Goal: Task Accomplishment & Management: Use online tool/utility

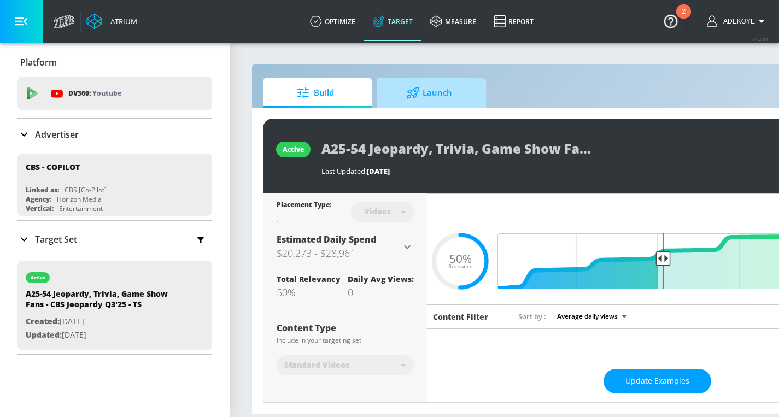
click at [423, 92] on span "Launch" at bounding box center [429, 93] width 83 height 26
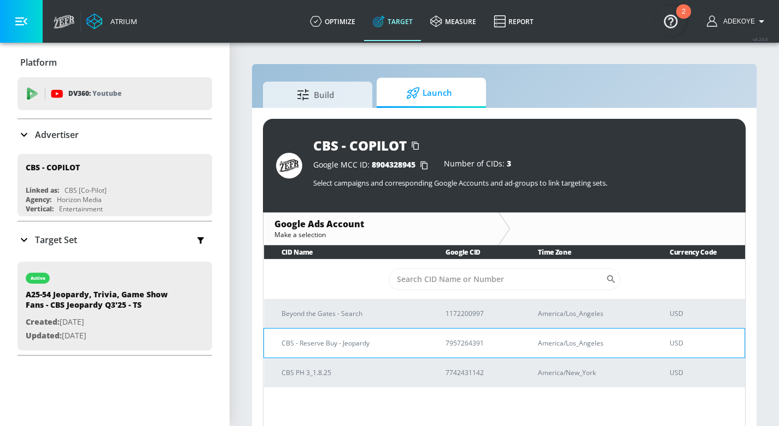
click at [330, 344] on p "CBS - Reserve Buy - Jeopardy" at bounding box center [351, 342] width 138 height 11
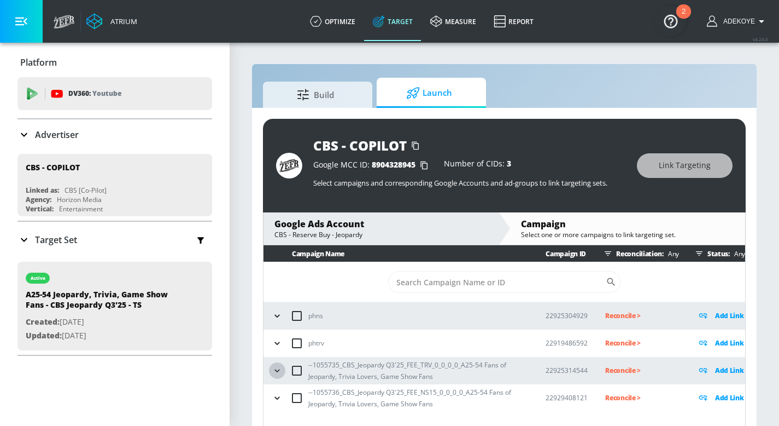
click at [283, 369] on button "button" at bounding box center [277, 370] width 16 height 16
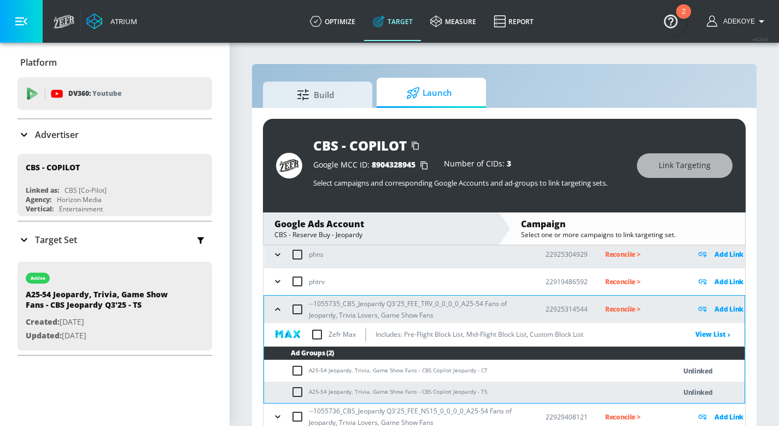
scroll to position [62, 0]
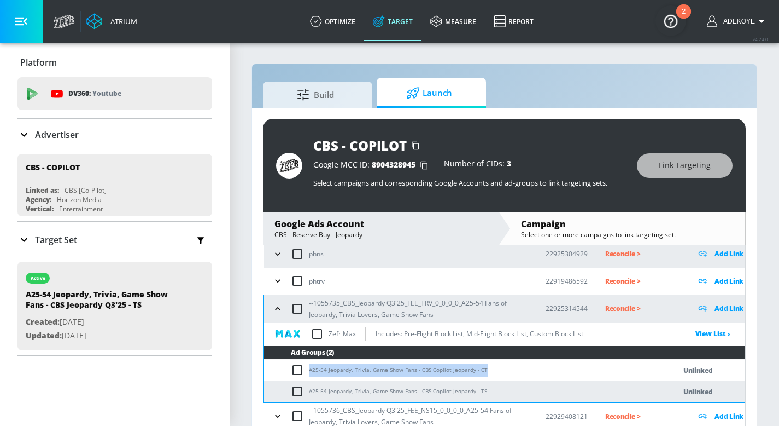
drag, startPoint x: 488, startPoint y: 369, endPoint x: 308, endPoint y: 369, distance: 180.0
click at [308, 369] on td "A25-54 Jeopardy, Trivia, Game Show Fans - CBS Copilot Jeopardy - CT" at bounding box center [458, 369] width 389 height 21
copy td "A25-54 Jeopardy, Trivia, Game Show Fans - CBS Copilot Jeopardy - CT"
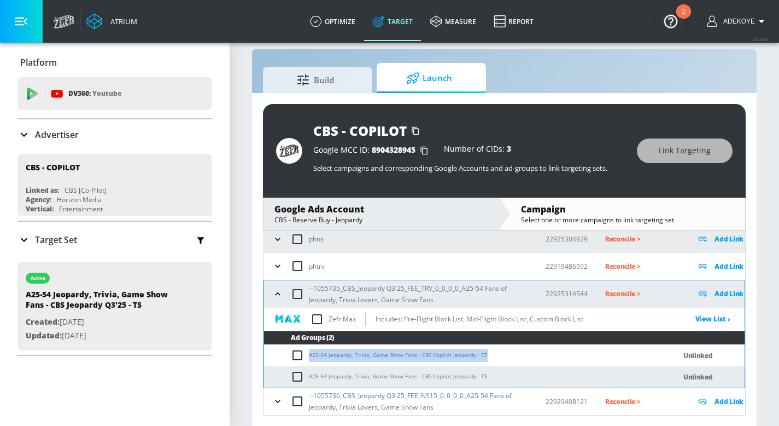
scroll to position [16, 0]
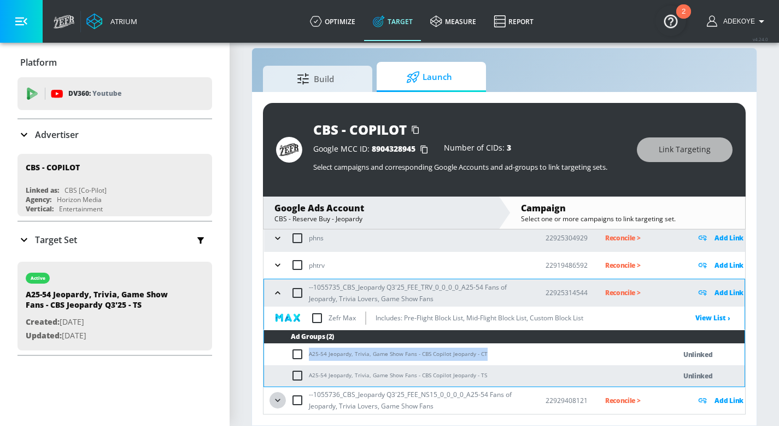
click at [281, 404] on icon "button" at bounding box center [277, 399] width 11 height 11
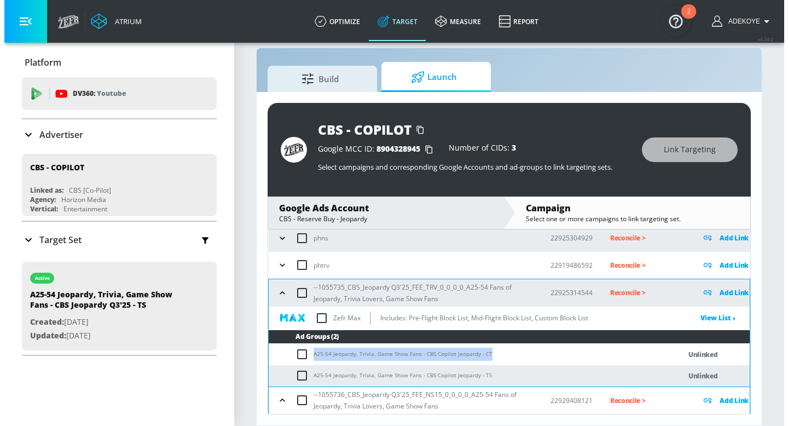
scroll to position [143, 0]
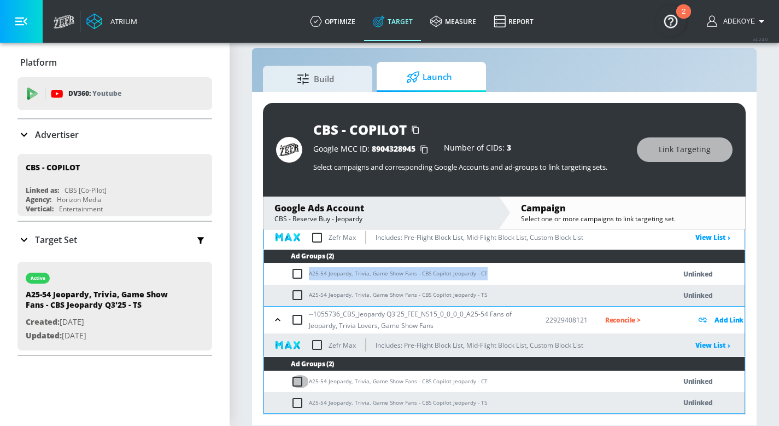
click at [300, 382] on input "checkbox" at bounding box center [300, 381] width 18 height 13
checkbox input "true"
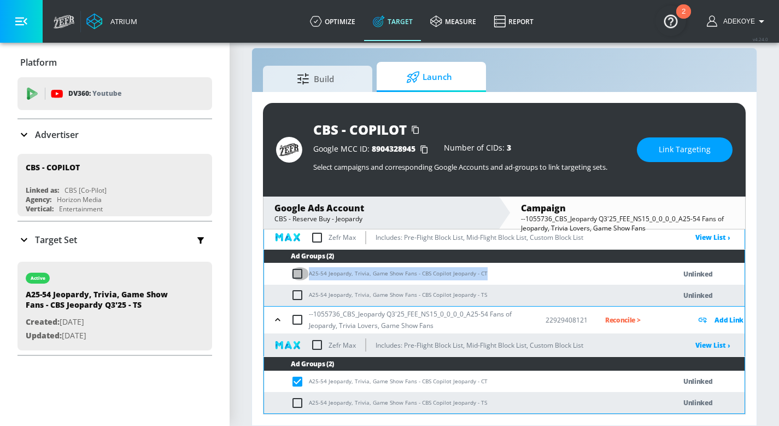
click at [296, 273] on input "checkbox" at bounding box center [300, 273] width 18 height 13
checkbox input "true"
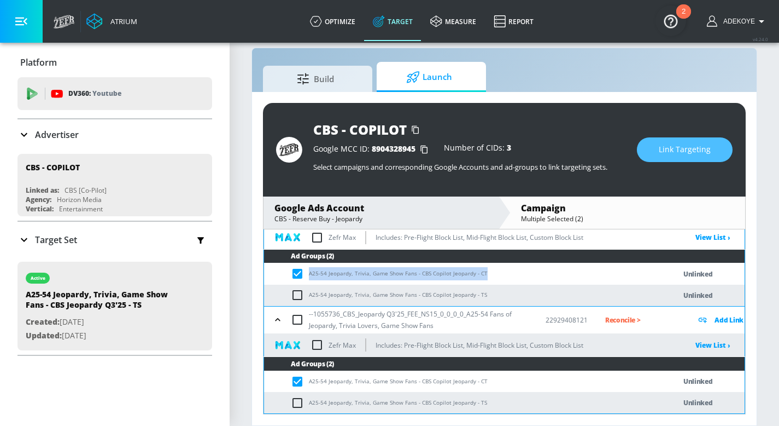
click at [680, 149] on span "Link Targeting" at bounding box center [685, 150] width 52 height 14
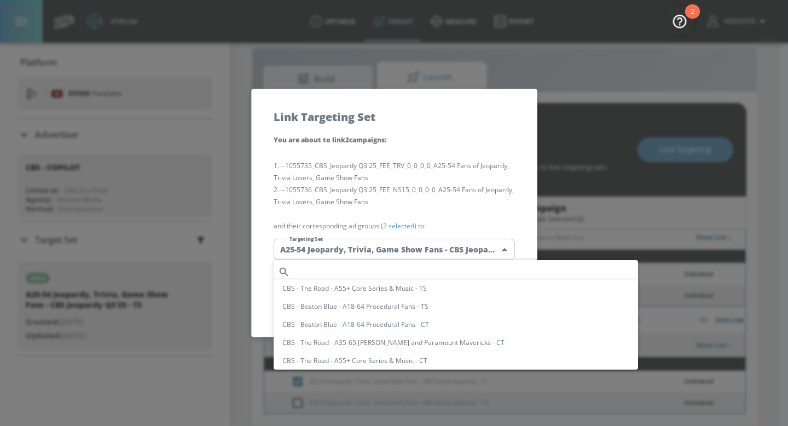
click at [445, 249] on body "Atrium optimize Target measure Report optimize Target measure Report v 4.24.0 A…" at bounding box center [394, 204] width 788 height 441
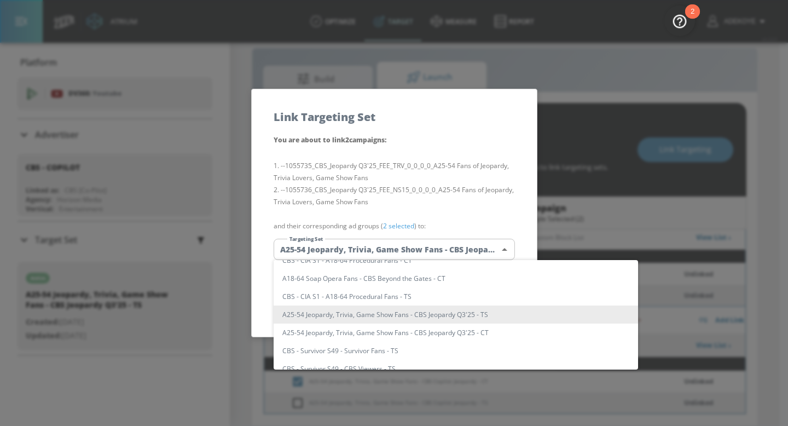
click at [445, 245] on div at bounding box center [394, 213] width 788 height 426
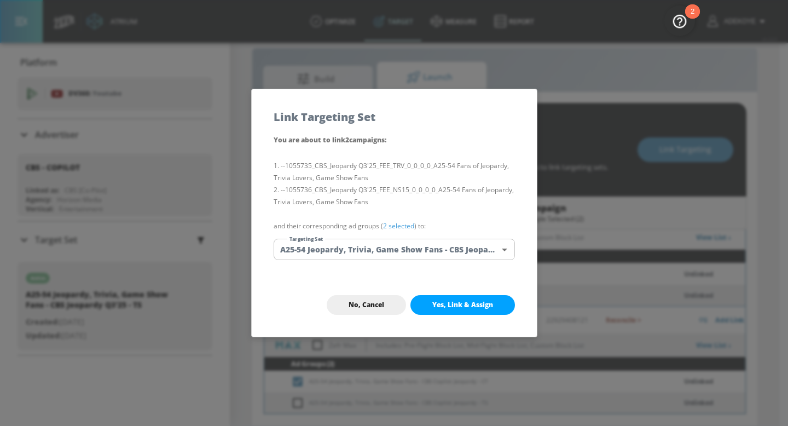
click at [445, 245] on div "CBS - The Road - A55+ Core Series & Music - TS CBS - [GEOGRAPHIC_DATA] Blue - A…" at bounding box center [394, 213] width 788 height 426
click at [444, 246] on body "Atrium optimize Target measure Report optimize Target measure Report v 4.24.0 A…" at bounding box center [394, 204] width 788 height 441
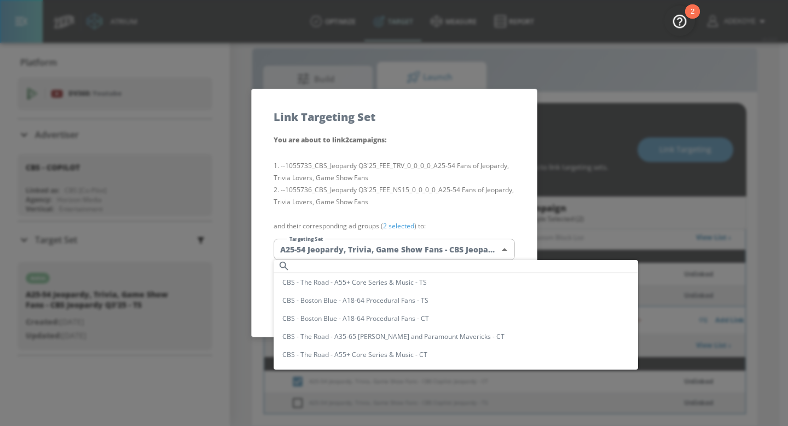
scroll to position [0, 0]
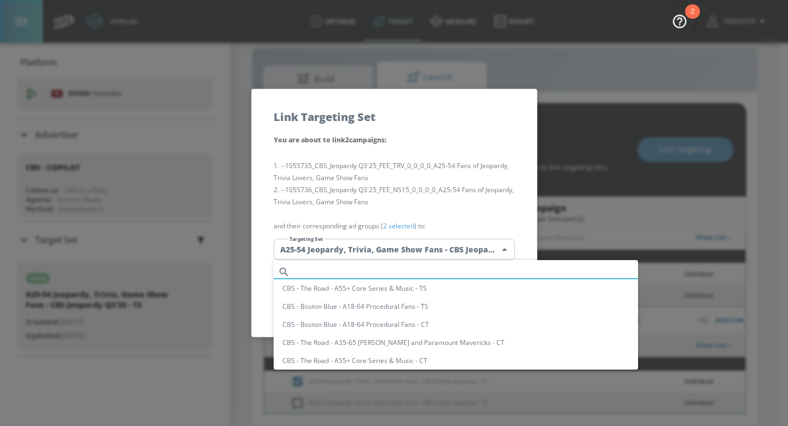
click at [417, 265] on input "text" at bounding box center [466, 271] width 344 height 15
paste input "A25-54 Jeopardy, Trivia, Game Show Fans - CBS Copilot Jeopardy - CT"
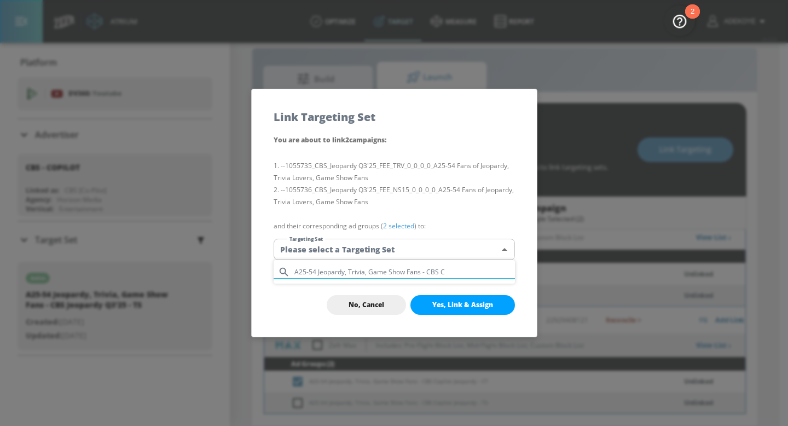
type input "A25-54 Jeopardy, Trivia, Game Show Fans - CBS"
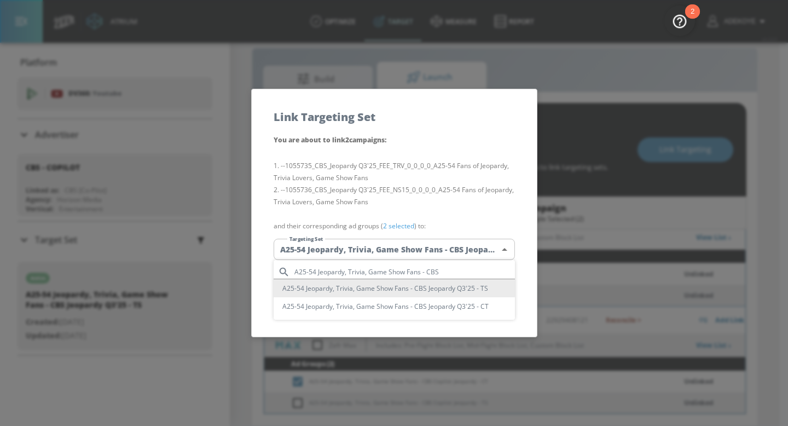
click at [455, 263] on ul "A25-54 Jeopardy, Trivia, Game Show Fans - CBS A25-54 Jeopardy, Trivia, Game Sho…" at bounding box center [397, 290] width 249 height 60
click at [451, 269] on input "A25-54 Jeopardy, Trivia, Game Show Fans - CBS" at bounding box center [404, 271] width 220 height 15
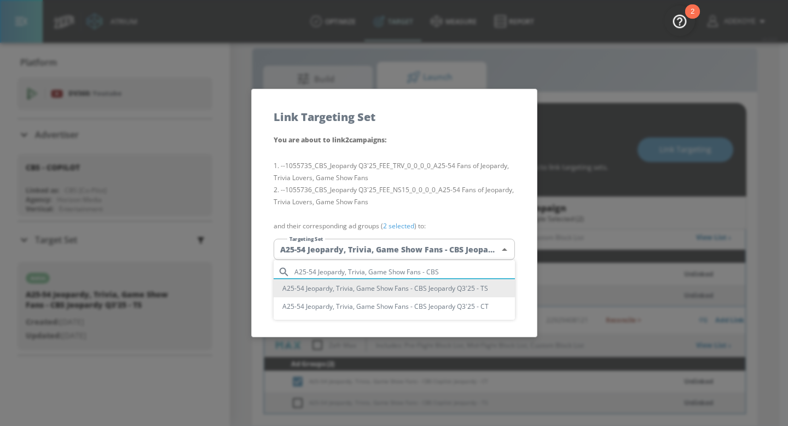
paste input "Copilot Jeopardy - CT"
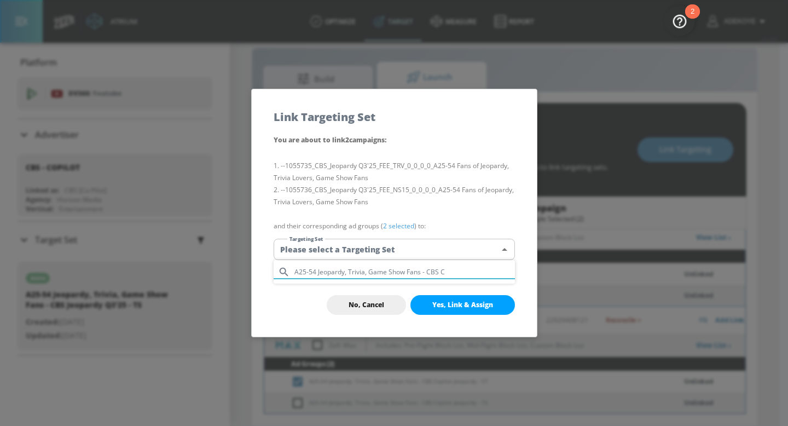
type input "A25-54 Jeopardy, Trivia, Game Show Fans - CBS"
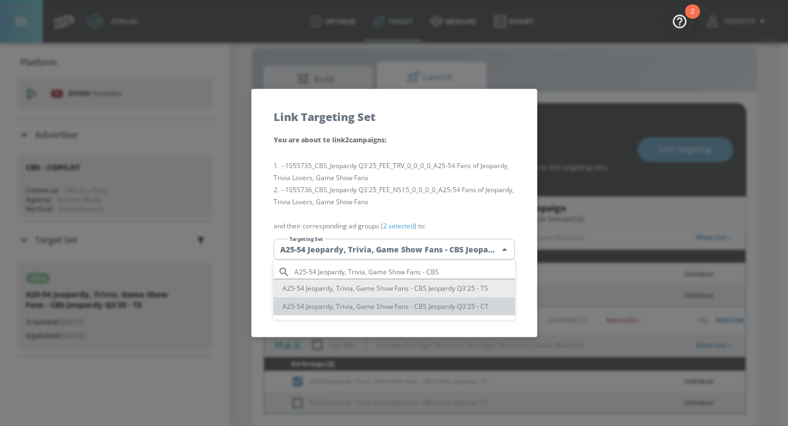
click at [450, 306] on li "A25-54 Jeopardy, Trivia, Game Show Fans - CBS Jeopardy Q3'25 - CT" at bounding box center [393, 306] width 241 height 18
type input "e6f9a033-de7c-4ee3-bba9-24642918768c"
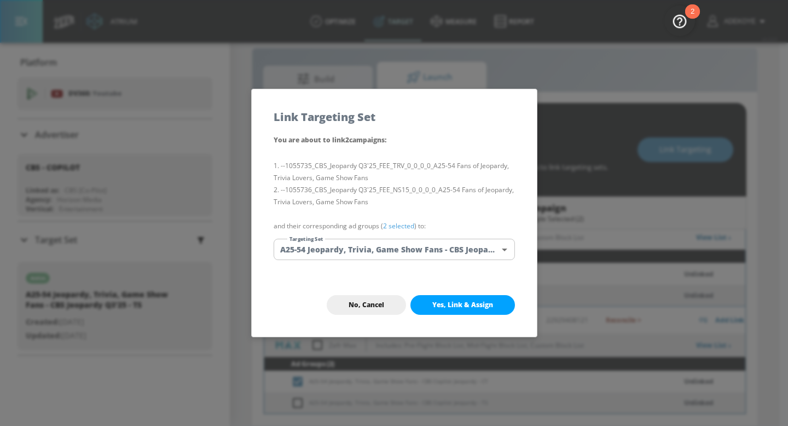
click at [467, 301] on span "Yes, Link & Assign" at bounding box center [462, 304] width 61 height 9
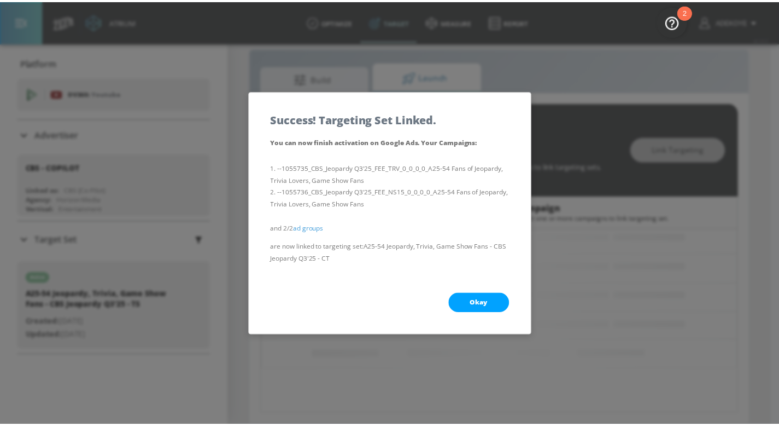
scroll to position [79, 0]
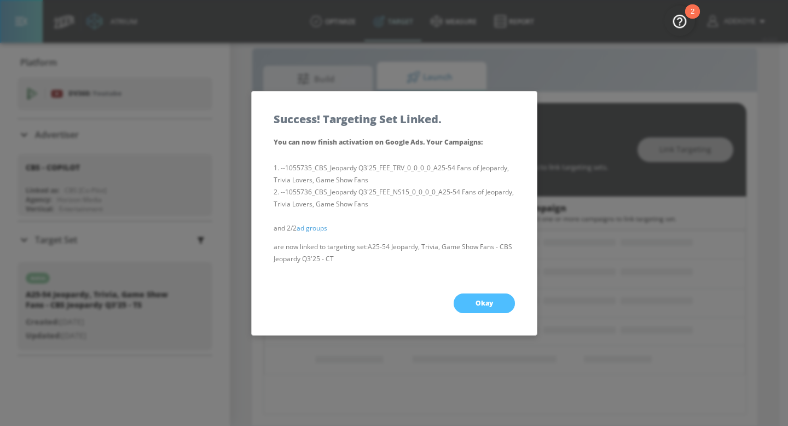
click at [495, 304] on button "Okay" at bounding box center [483, 303] width 61 height 20
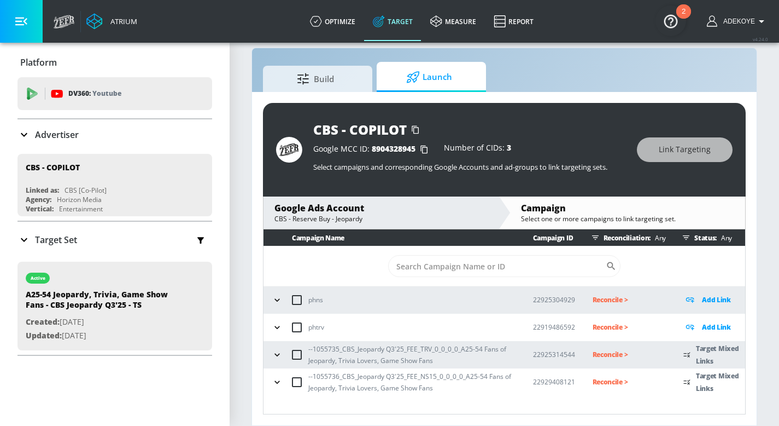
scroll to position [0, 0]
click at [280, 357] on icon "button" at bounding box center [277, 354] width 11 height 11
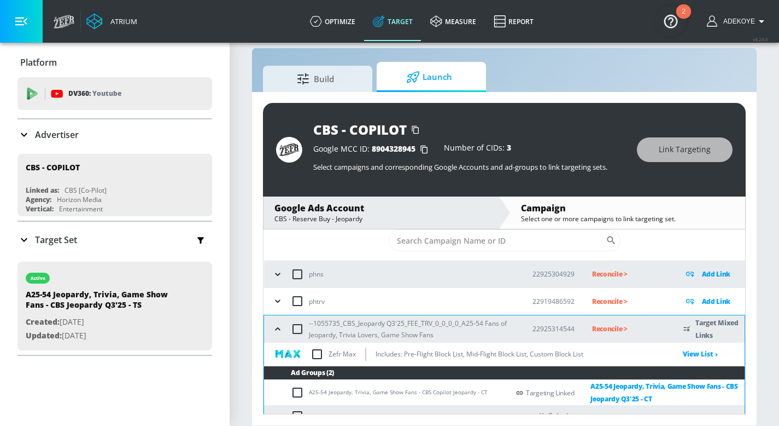
scroll to position [66, 0]
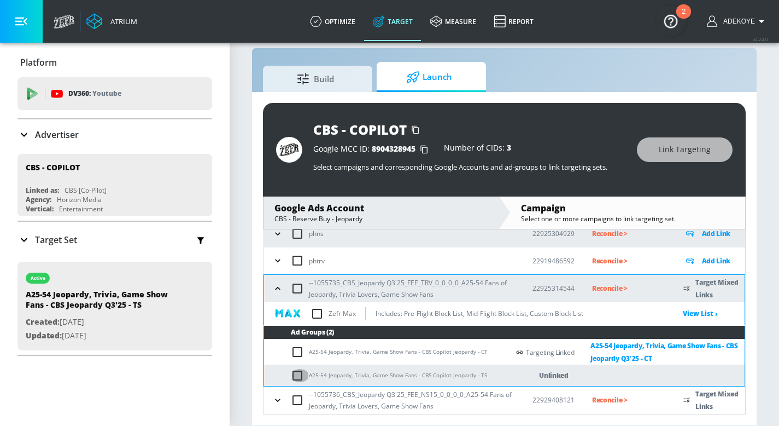
click at [300, 379] on input "checkbox" at bounding box center [300, 375] width 18 height 13
checkbox input "true"
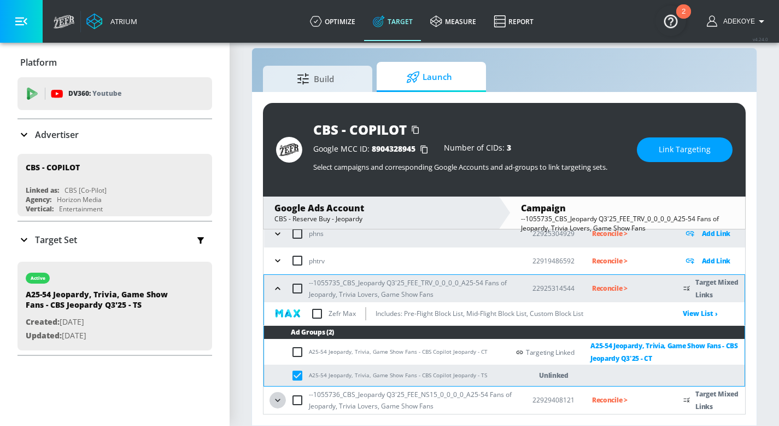
click at [280, 403] on icon "button" at bounding box center [277, 399] width 11 height 11
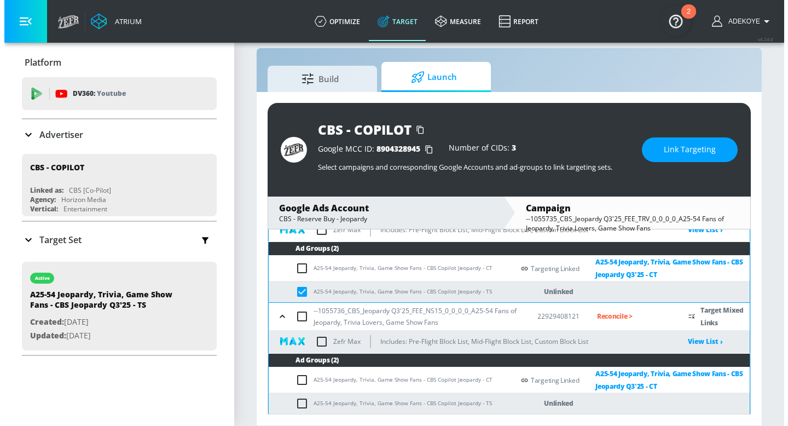
scroll to position [151, 0]
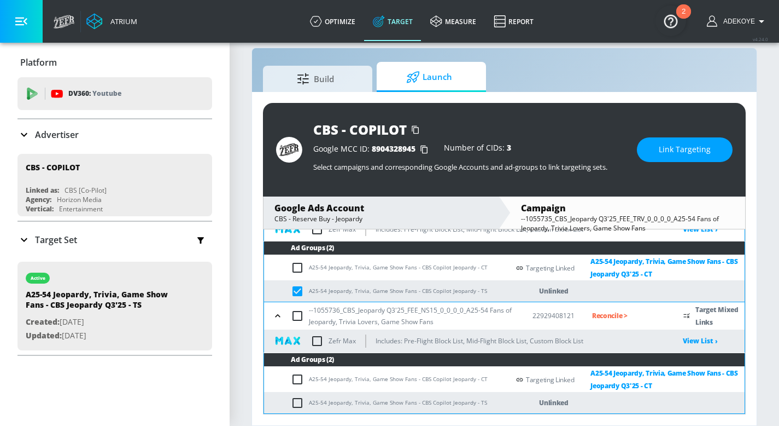
click at [301, 404] on input "checkbox" at bounding box center [300, 402] width 18 height 13
checkbox input "true"
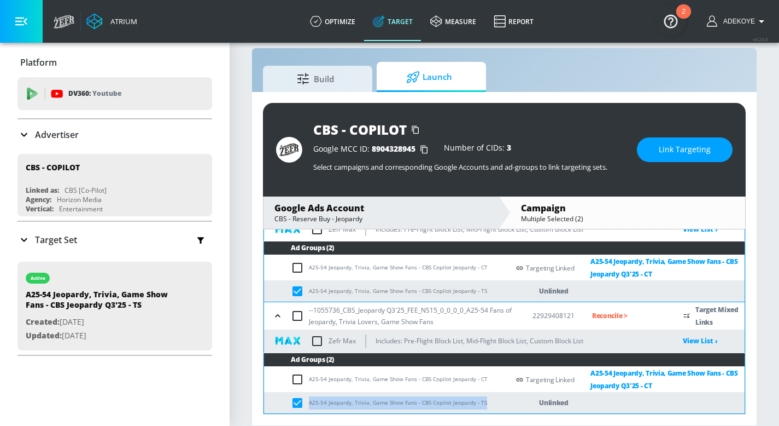
drag, startPoint x: 488, startPoint y: 401, endPoint x: 309, endPoint y: 402, distance: 179.4
click at [309, 402] on td "A25-54 Jeopardy, Trivia, Game Show Fans - CBS Copilot Jeopardy - TS" at bounding box center [386, 402] width 245 height 21
copy td "A25-54 Jeopardy, Trivia, Game Show Fans - CBS Copilot Jeopardy - TS"
click at [686, 152] on span "Link Targeting" at bounding box center [685, 150] width 52 height 14
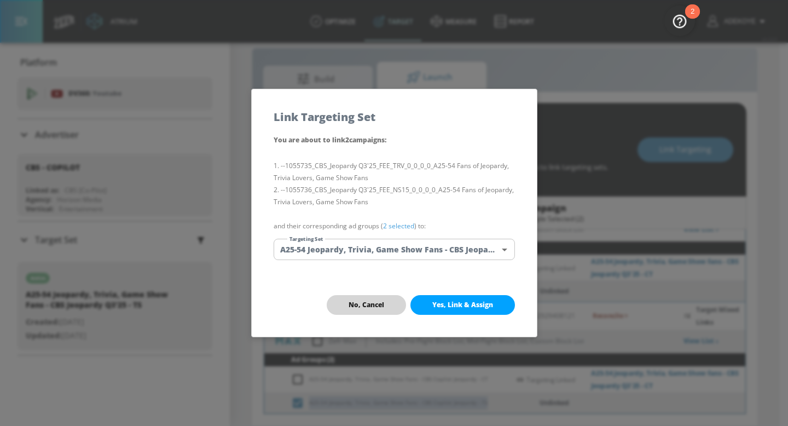
click at [376, 304] on span "No, Cancel" at bounding box center [366, 304] width 36 height 9
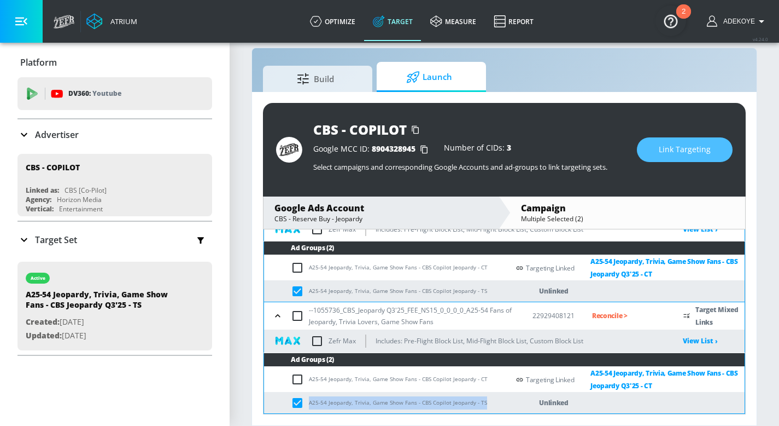
click at [692, 147] on span "Link Targeting" at bounding box center [685, 150] width 52 height 14
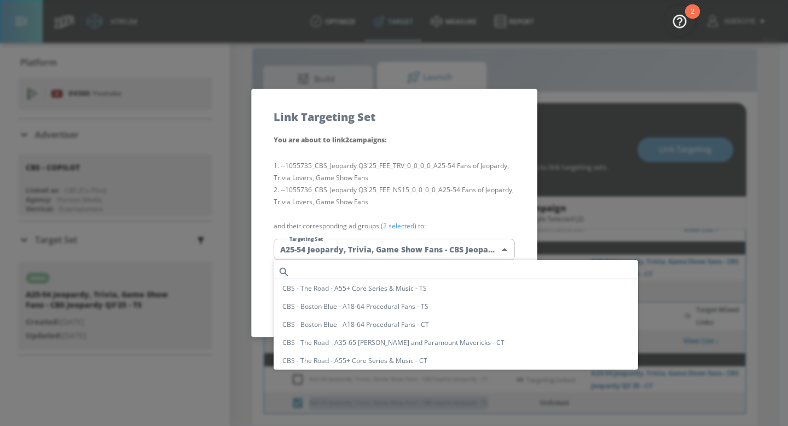
click at [410, 251] on body "Atrium optimize Target measure Report optimize Target measure Report v 4.24.0 A…" at bounding box center [394, 204] width 788 height 441
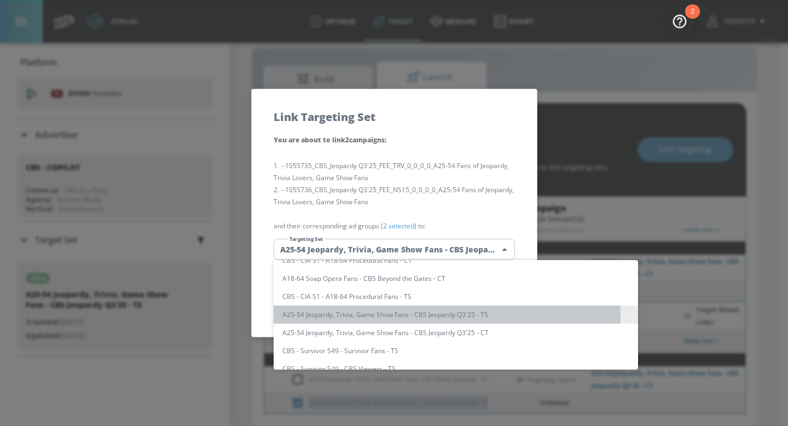
click at [446, 315] on li "A25-54 Jeopardy, Trivia, Game Show Fans - CBS Jeopardy Q3'25 - TS" at bounding box center [455, 314] width 364 height 18
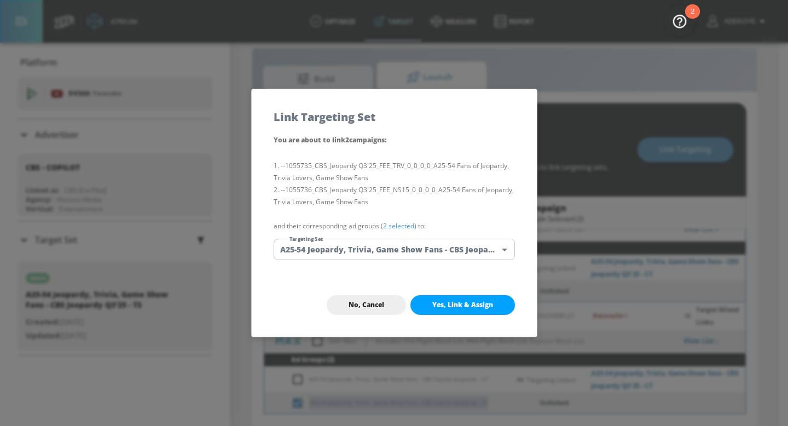
click at [486, 302] on span "Yes, Link & Assign" at bounding box center [462, 304] width 61 height 9
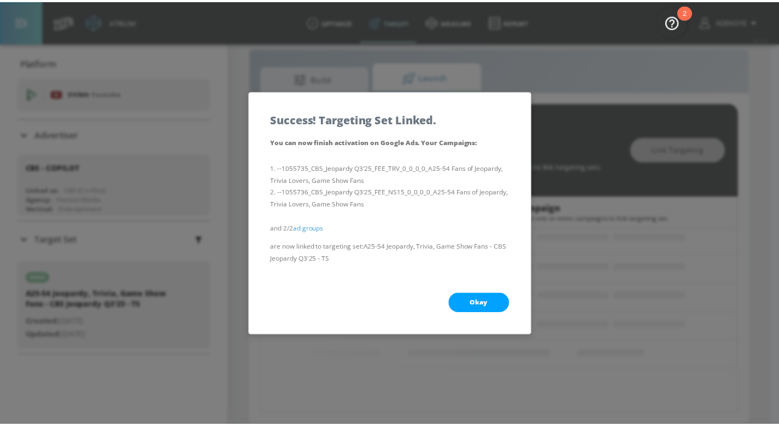
scroll to position [79, 0]
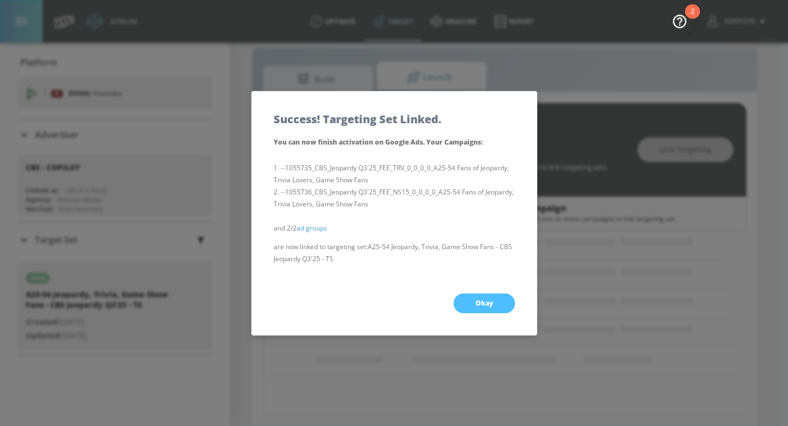
click at [486, 299] on span "Okay" at bounding box center [484, 303] width 18 height 9
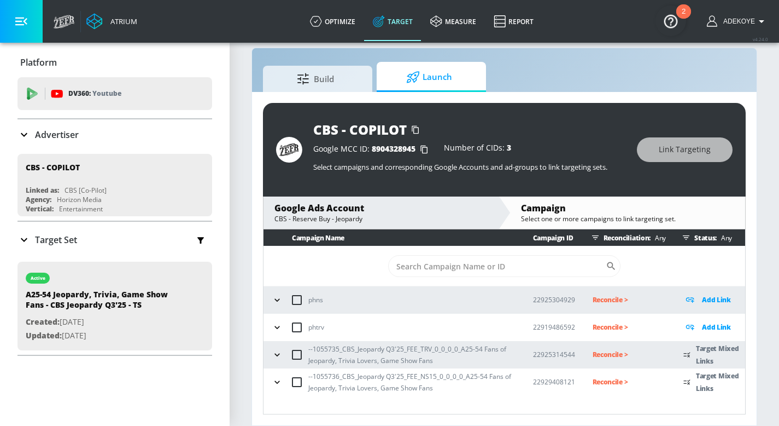
scroll to position [0, 0]
click at [598, 353] on p "Reconcile >" at bounding box center [630, 354] width 74 height 13
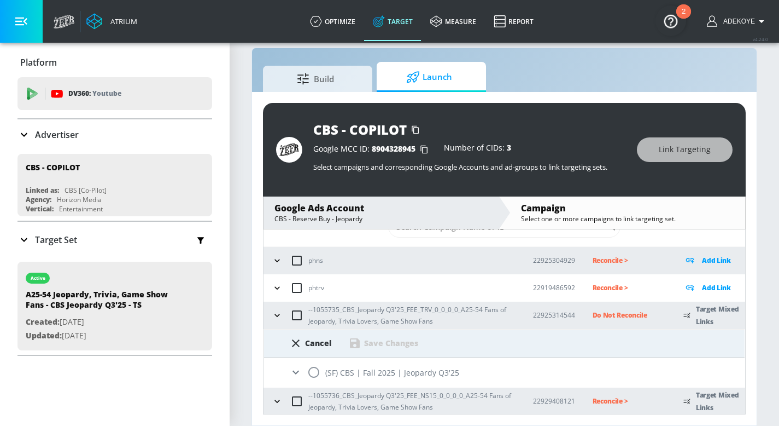
scroll to position [40, 0]
click at [298, 372] on icon at bounding box center [295, 371] width 13 height 13
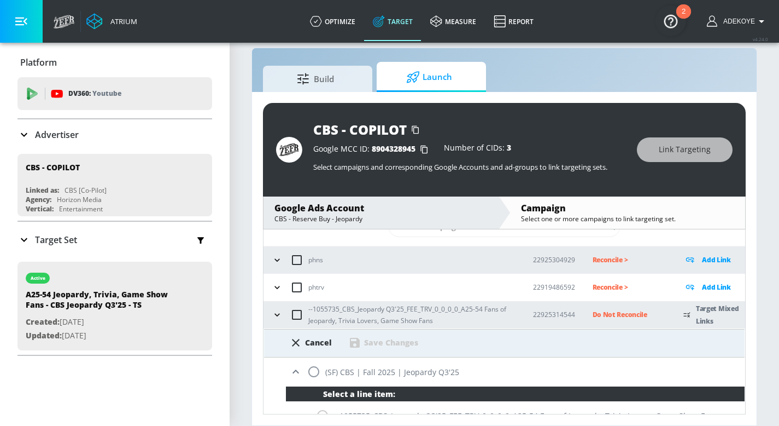
click at [317, 373] on input "radio" at bounding box center [313, 371] width 23 height 23
radio input "true"
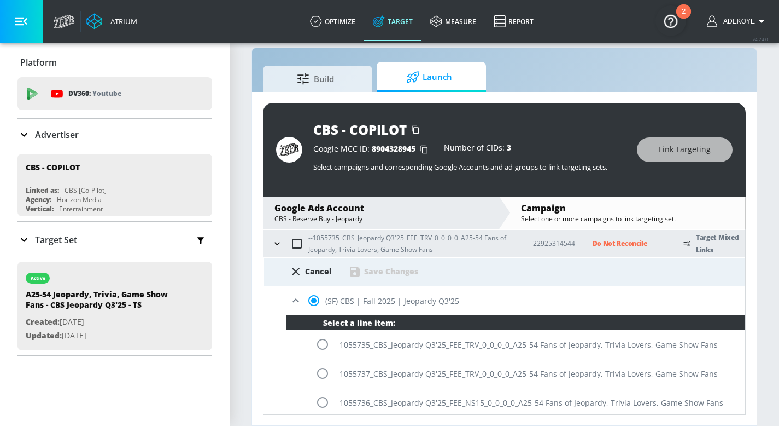
scroll to position [97, 0]
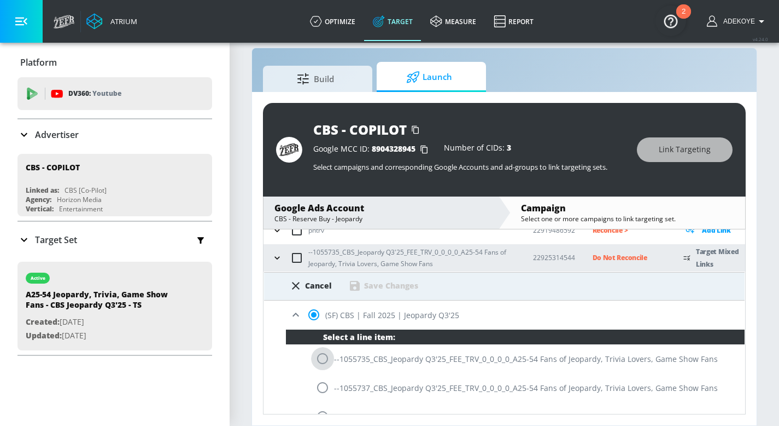
click at [321, 359] on input "radio" at bounding box center [322, 358] width 23 height 23
radio input "true"
click at [405, 286] on div "Save Changes" at bounding box center [391, 285] width 54 height 10
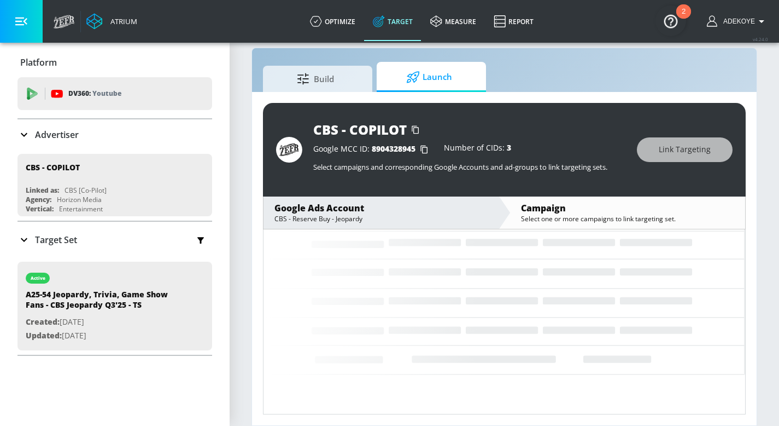
scroll to position [0, 0]
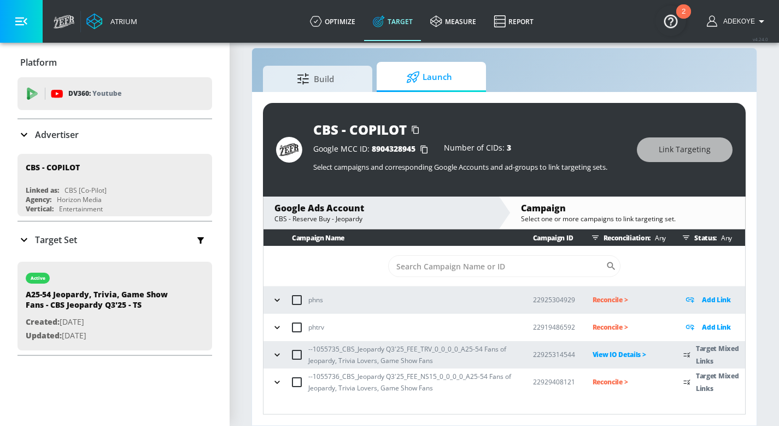
click at [610, 381] on p "Reconcile >" at bounding box center [630, 381] width 74 height 13
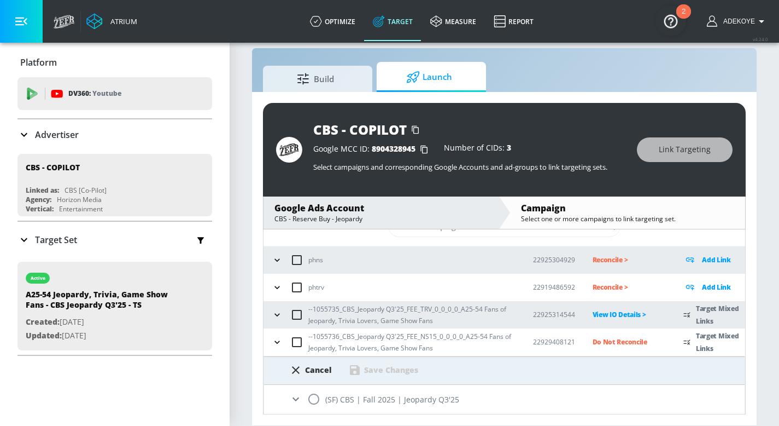
scroll to position [40, 0]
click at [287, 398] on div "(SF) CBS | Fall 2025 | Jeopardy Q3'25" at bounding box center [504, 399] width 481 height 29
click at [295, 399] on icon at bounding box center [296, 399] width 7 height 4
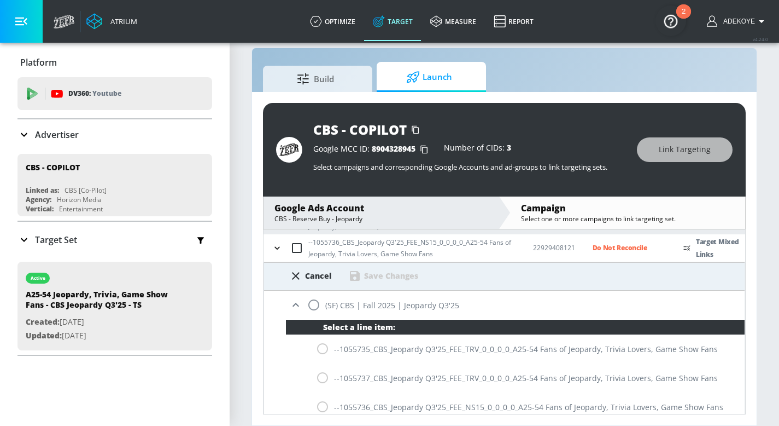
scroll to position [142, 0]
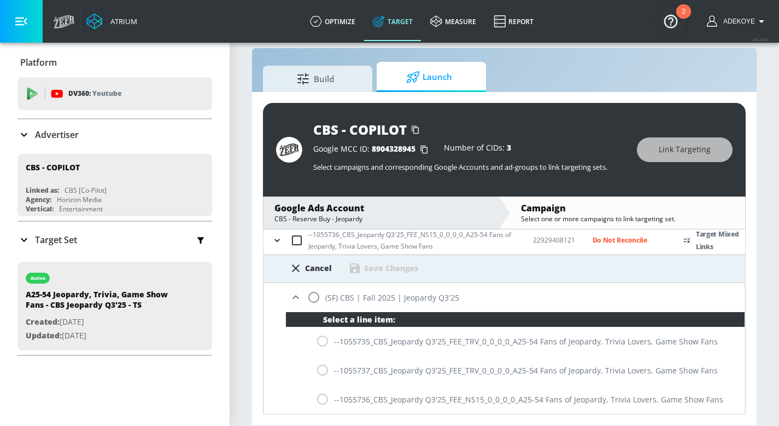
click at [323, 399] on div "--1055736_CBS_Jeopardy Q3'25_FEE_NS15_0_0_0_0_A25-54 Fans of Jeopardy, Trivia L…" at bounding box center [515, 399] width 459 height 29
drag, startPoint x: 309, startPoint y: 299, endPoint x: 312, endPoint y: 306, distance: 7.6
click at [309, 300] on input "radio" at bounding box center [313, 297] width 23 height 23
radio input "true"
click at [318, 399] on input "radio" at bounding box center [322, 398] width 23 height 23
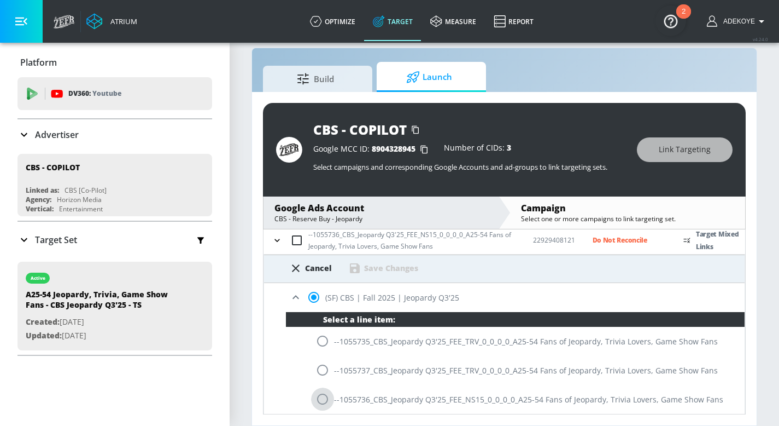
radio input "true"
click at [399, 269] on div "Save Changes" at bounding box center [391, 268] width 54 height 10
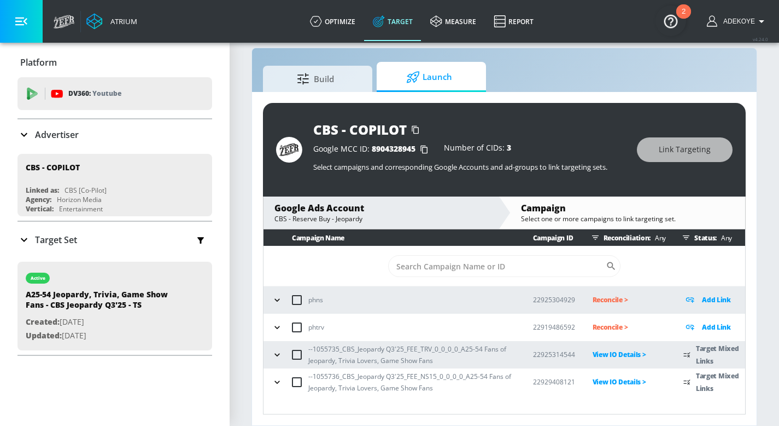
scroll to position [0, 0]
